Goal: Task Accomplishment & Management: Manage account settings

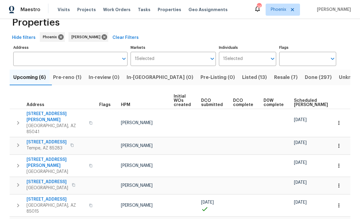
click at [351, 46] on div "Properties Hide filters Phoenix Brian Borntrager Clear Filters Address Address …" at bounding box center [180, 133] width 360 height 260
click at [274, 78] on span "Resale (7)" at bounding box center [285, 77] width 23 height 8
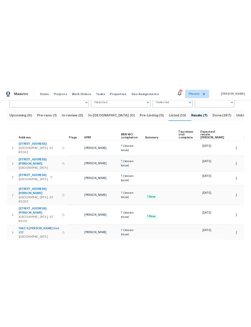
scroll to position [52, 0]
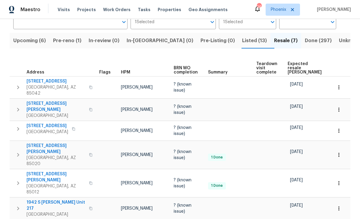
click at [48, 171] on span "309 E Weldon Ave" at bounding box center [56, 177] width 59 height 12
click at [340, 180] on icon "button" at bounding box center [339, 183] width 6 height 6
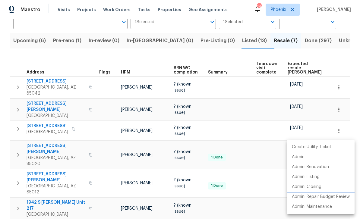
click at [316, 188] on p "Admin: Closing" at bounding box center [307, 187] width 30 height 6
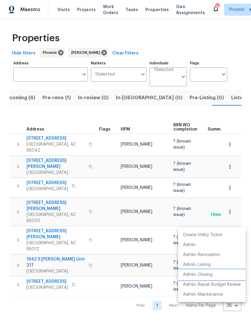
scroll to position [0, 11]
click at [59, 219] on div at bounding box center [125, 163] width 251 height 327
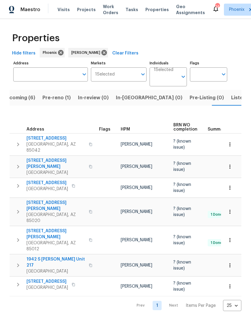
click at [21, 94] on span "Upcoming (6)" at bounding box center [19, 98] width 33 height 8
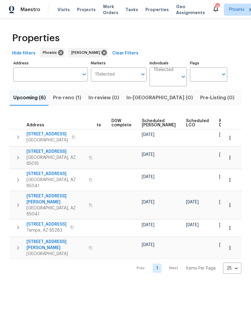
scroll to position [0, 151]
click at [220, 123] on span "Ready Date" at bounding box center [226, 123] width 13 height 8
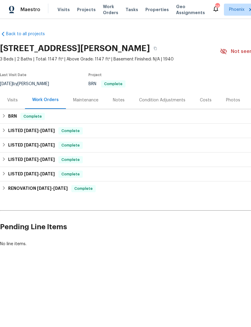
click at [200, 100] on div "Costs" at bounding box center [206, 100] width 12 height 6
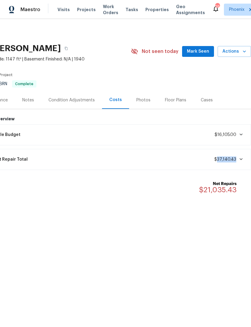
scroll to position [0, 89]
click at [177, 213] on div "Back to all projects [STREET_ADDRESS][PERSON_NAME] 3 Beds | 2 Baths | Total: 11…" at bounding box center [125, 133] width 251 height 229
click at [238, 158] on span at bounding box center [239, 159] width 7 height 5
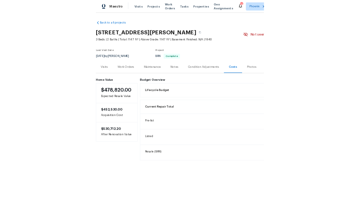
scroll to position [0, 0]
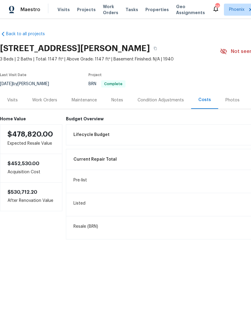
click at [50, 93] on div "Work Orders" at bounding box center [44, 100] width 39 height 18
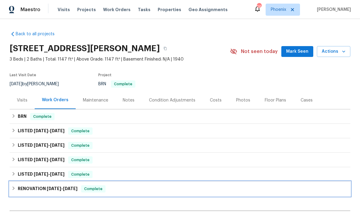
click at [47, 192] on h6 "RENOVATION [DATE] - [DATE]" at bounding box center [48, 188] width 60 height 7
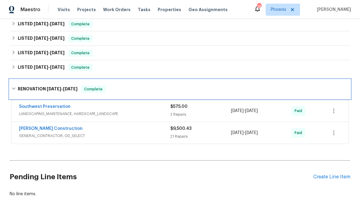
scroll to position [106, 0]
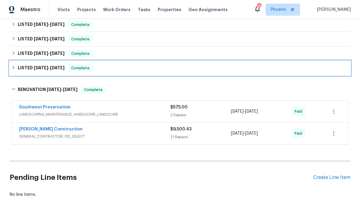
click at [42, 70] on h6 "LISTED [DATE] - [DATE]" at bounding box center [41, 67] width 47 height 7
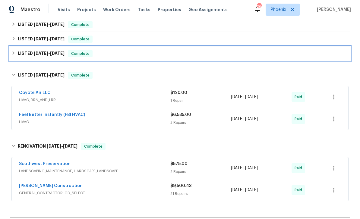
click at [48, 56] on h6 "LISTED [DATE] - [DATE]" at bounding box center [41, 53] width 47 height 7
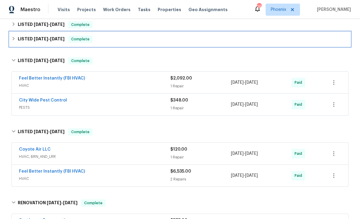
click at [53, 37] on span "[DATE]" at bounding box center [57, 39] width 14 height 4
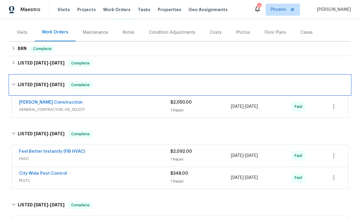
scroll to position [65, 0]
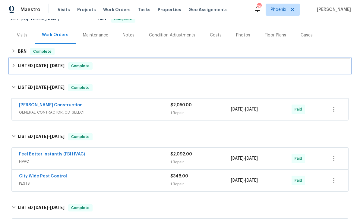
click at [43, 69] on h6 "LISTED [DATE] - [DATE]" at bounding box center [41, 65] width 47 height 7
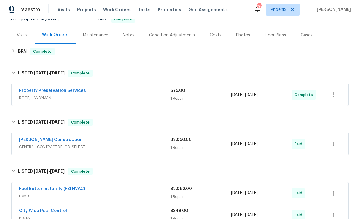
click at [115, 144] on span "GENERAL_CONTRACTOR, OD_SELECT" at bounding box center [94, 147] width 151 height 6
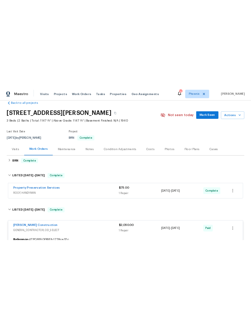
scroll to position [3, 0]
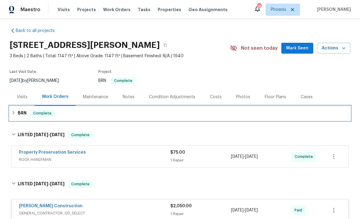
click at [38, 116] on span "Complete" at bounding box center [42, 113] width 23 height 6
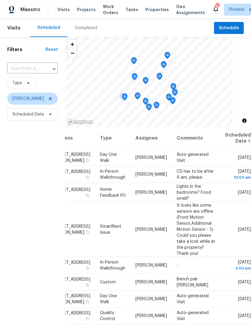
scroll to position [0, 51]
click at [0, 0] on div at bounding box center [0, 0] width 0 height 0
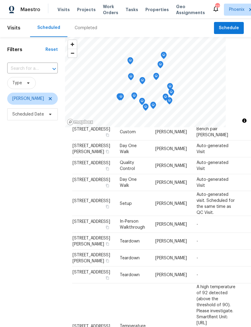
scroll to position [155, 0]
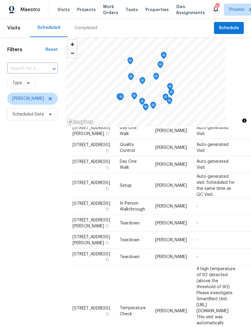
click at [18, 67] on input "text" at bounding box center [24, 68] width 34 height 9
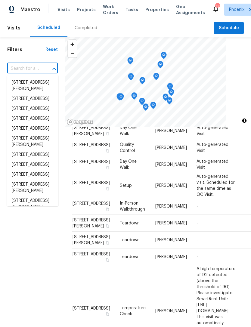
scroll to position [170, 0]
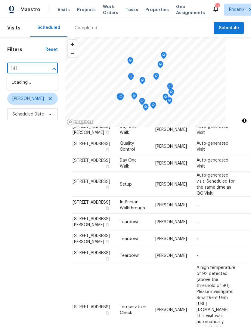
type input "1415"
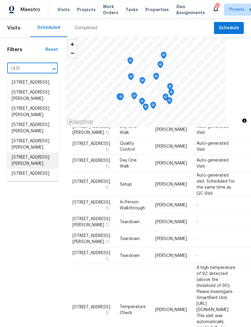
click at [39, 169] on li "[STREET_ADDRESS][PERSON_NAME]" at bounding box center [33, 161] width 52 height 16
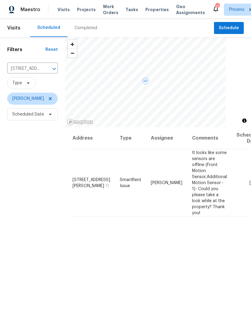
click at [0, 0] on icon at bounding box center [0, 0] width 0 height 0
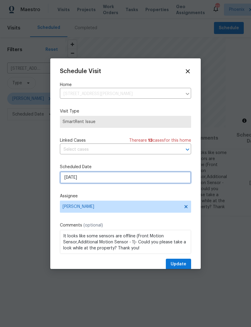
click at [107, 182] on input "8/27/2025" at bounding box center [125, 178] width 131 height 12
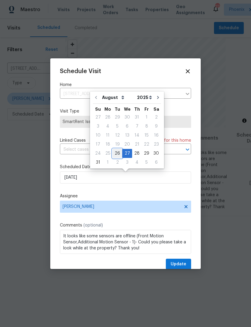
click at [115, 152] on div "26" at bounding box center [118, 153] width 10 height 8
type input "8/26/2025"
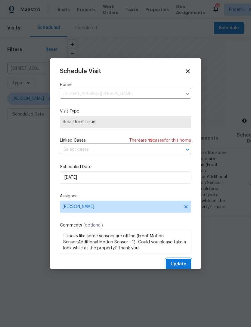
click at [180, 261] on button "Update" at bounding box center [178, 264] width 25 height 11
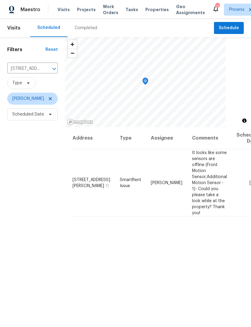
click at [158, 251] on div "Address Type Assignee Comments Scheduled Date ↑ 1415 E Chipman Rd, Phoenix, AZ …" at bounding box center [158, 258] width 186 height 262
click at [157, 244] on div "Address Type Assignee Comments Scheduled Date ↑ 1415 E Chipman Rd, Phoenix, AZ …" at bounding box center [158, 258] width 186 height 262
click at [44, 69] on button "Clear" at bounding box center [46, 69] width 8 height 8
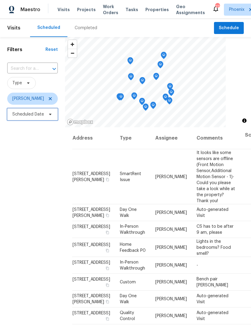
click at [22, 114] on span "Scheduled Date" at bounding box center [28, 114] width 32 height 6
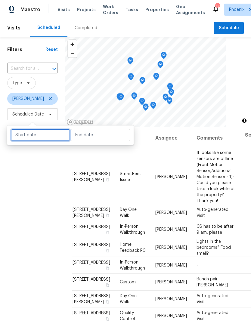
click at [29, 131] on input "text" at bounding box center [40, 135] width 59 height 12
select select "7"
select select "2025"
select select "8"
select select "2025"
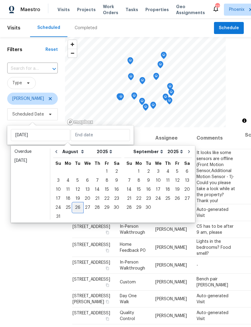
click at [77, 207] on div "26" at bounding box center [78, 208] width 10 height 8
type input "Tue, Aug 26"
click at [76, 206] on div "26" at bounding box center [78, 208] width 10 height 8
type input "Tue, Aug 26"
